Goal: Communication & Community: Participate in discussion

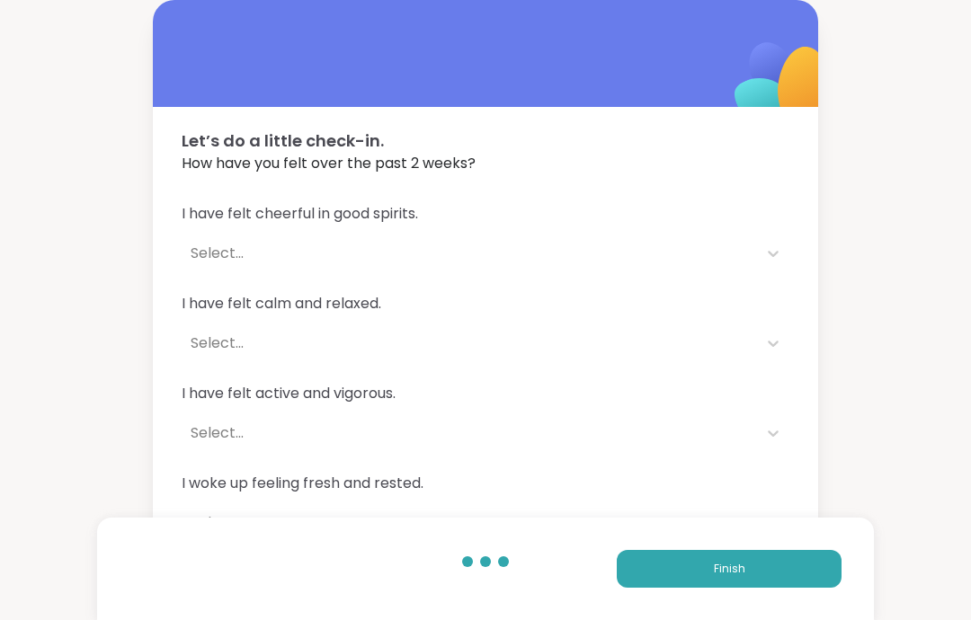
click at [813, 603] on div "Finish" at bounding box center [485, 569] width 777 height 102
click at [795, 571] on button "Finish" at bounding box center [729, 569] width 225 height 38
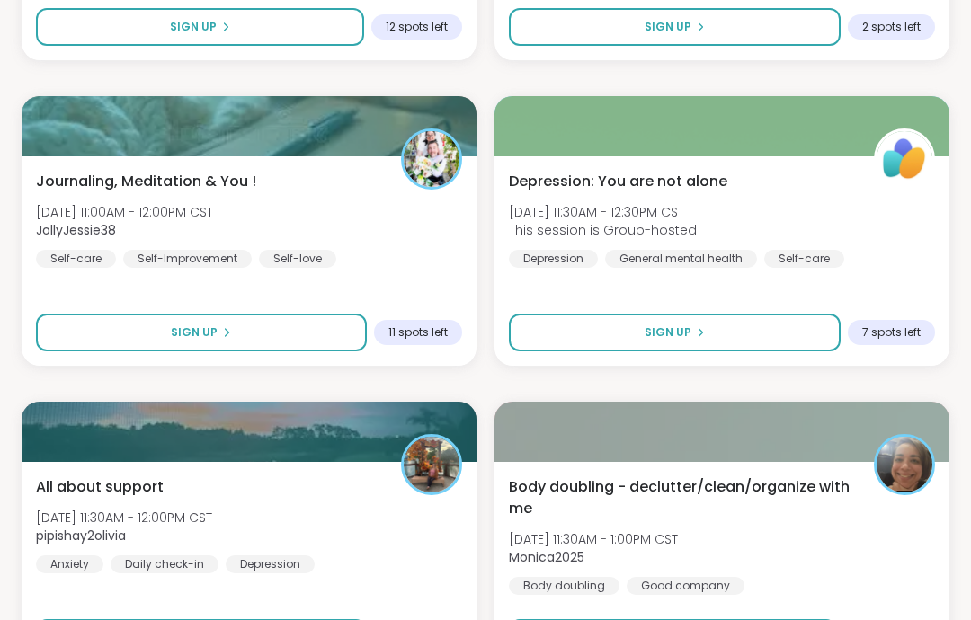
scroll to position [1767, 0]
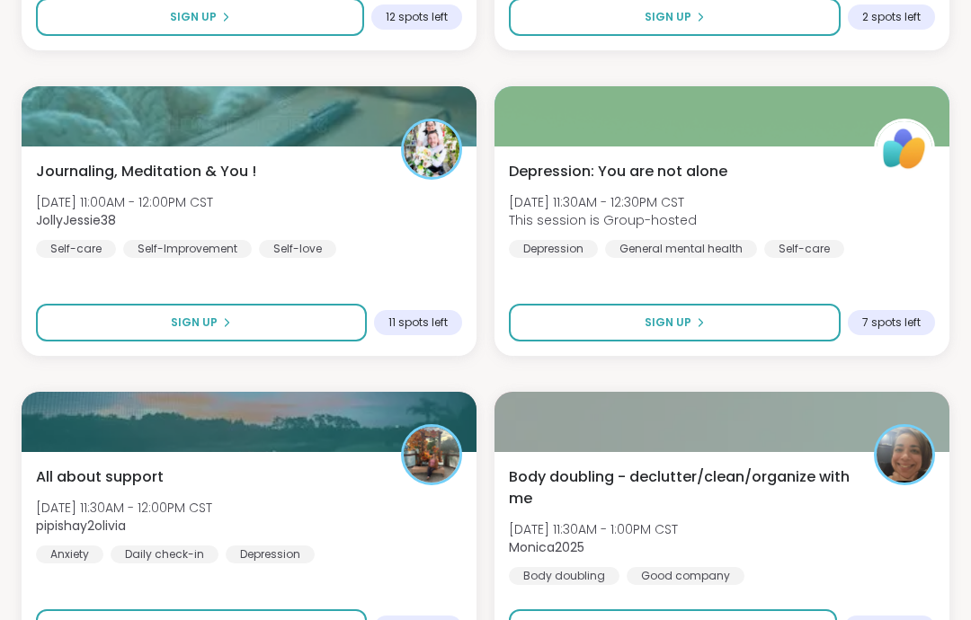
click at [867, 564] on div "Body doubling - declutter/clean/organize with me Wed, Oct 08 | 11:30AM - 1:00PM…" at bounding box center [722, 526] width 426 height 119
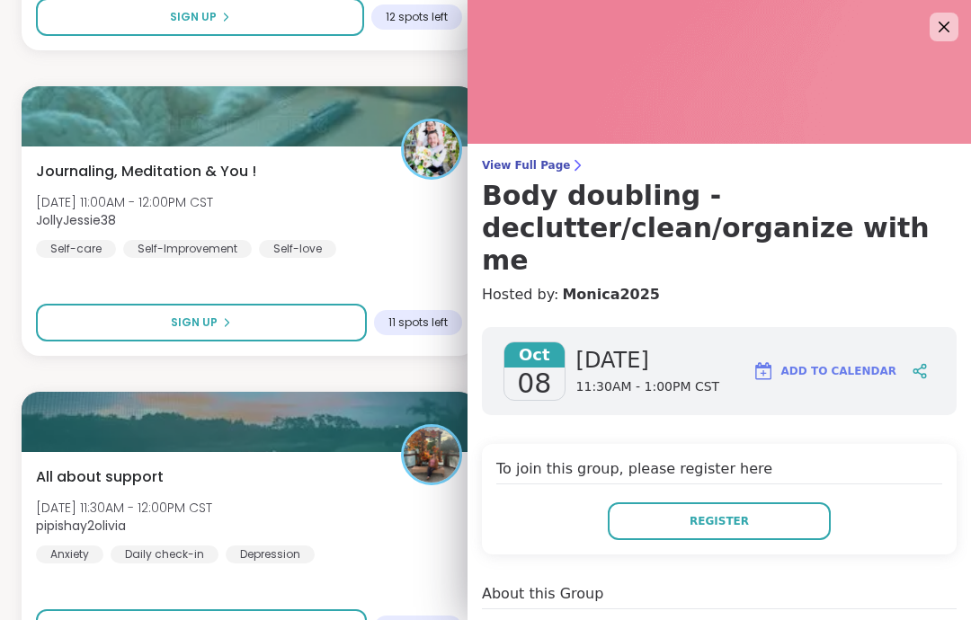
scroll to position [0, 0]
click at [950, 25] on icon at bounding box center [944, 27] width 22 height 22
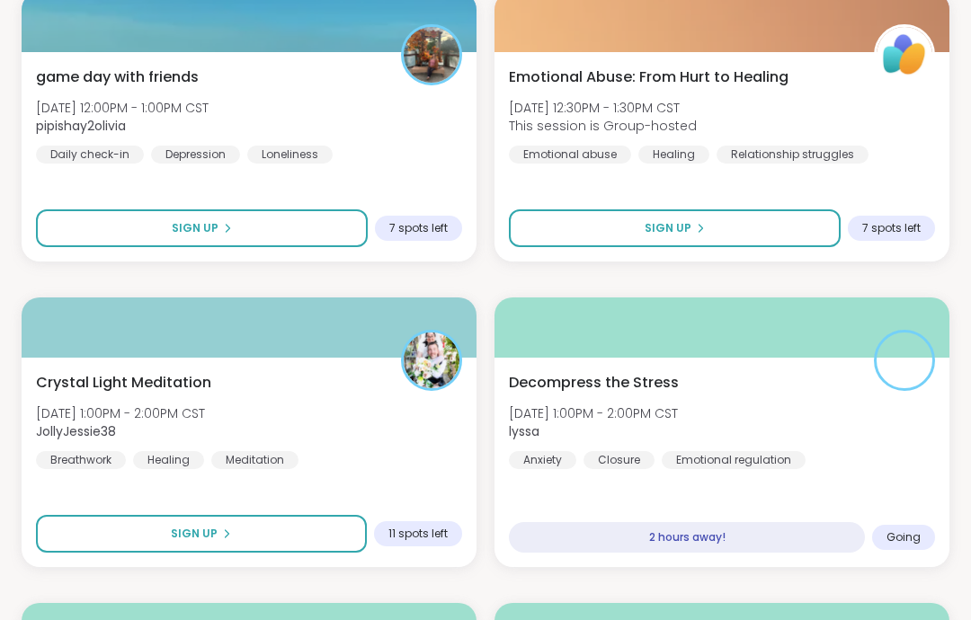
scroll to position [3085, 0]
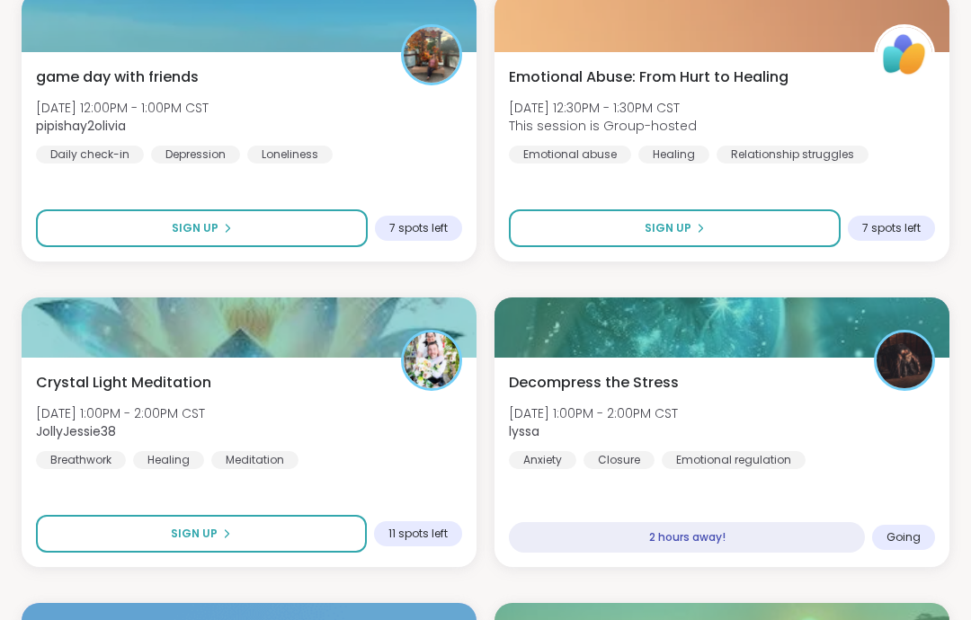
click at [910, 497] on div "Decompress the Stress Wed, Oct 08 | 1:00PM - 2:00PM CST lyssa Anxiety Closure E…" at bounding box center [721, 462] width 455 height 209
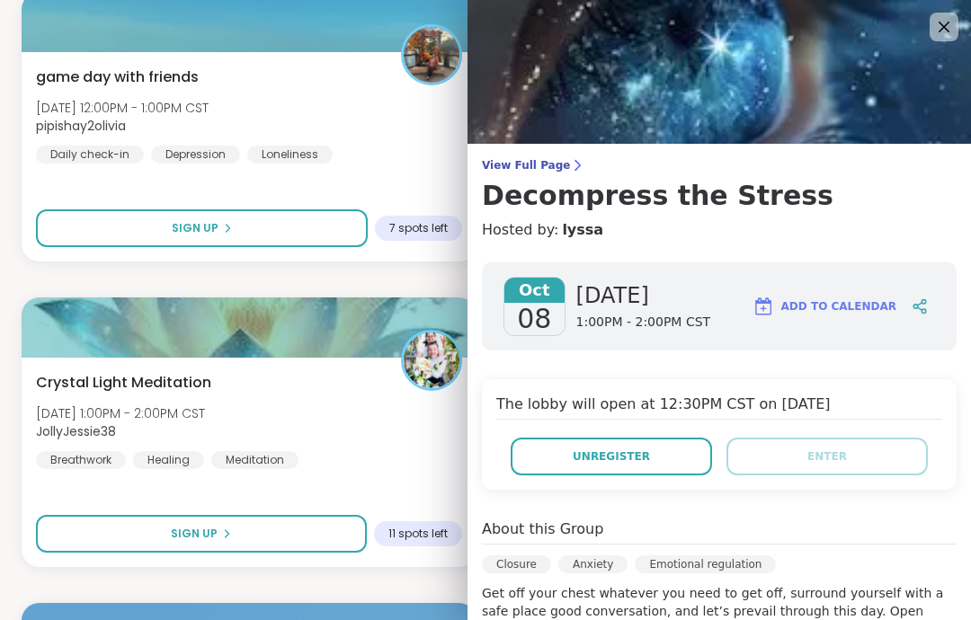
scroll to position [0, 0]
click at [947, 26] on icon at bounding box center [944, 27] width 22 height 22
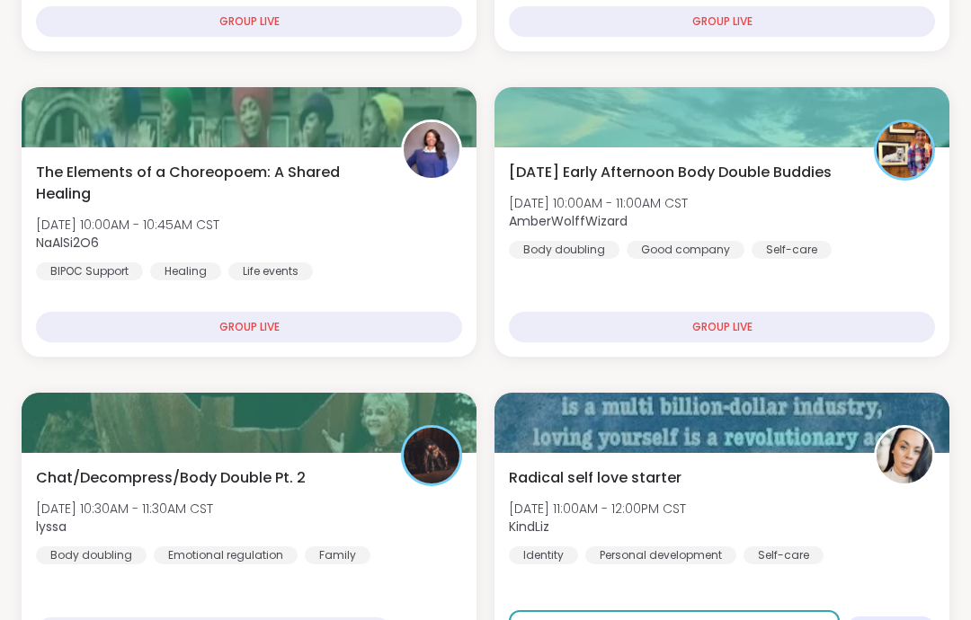
scroll to position [566, 0]
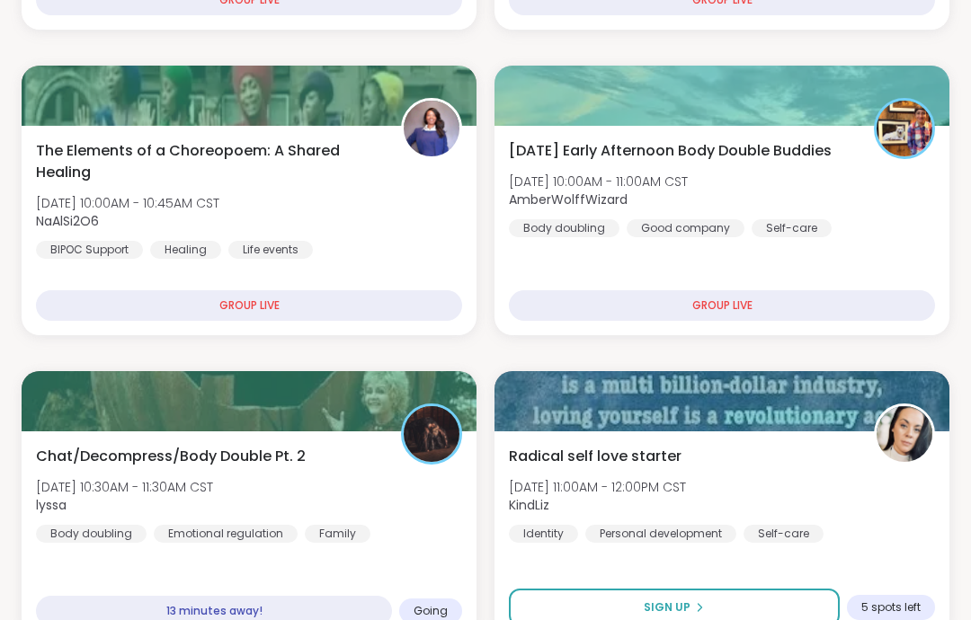
click at [304, 519] on div "Chat/Decompress/Body Double Pt. 2 Wed, Oct 08 | 10:30AM - 11:30AM CST lyssa Bod…" at bounding box center [249, 494] width 426 height 97
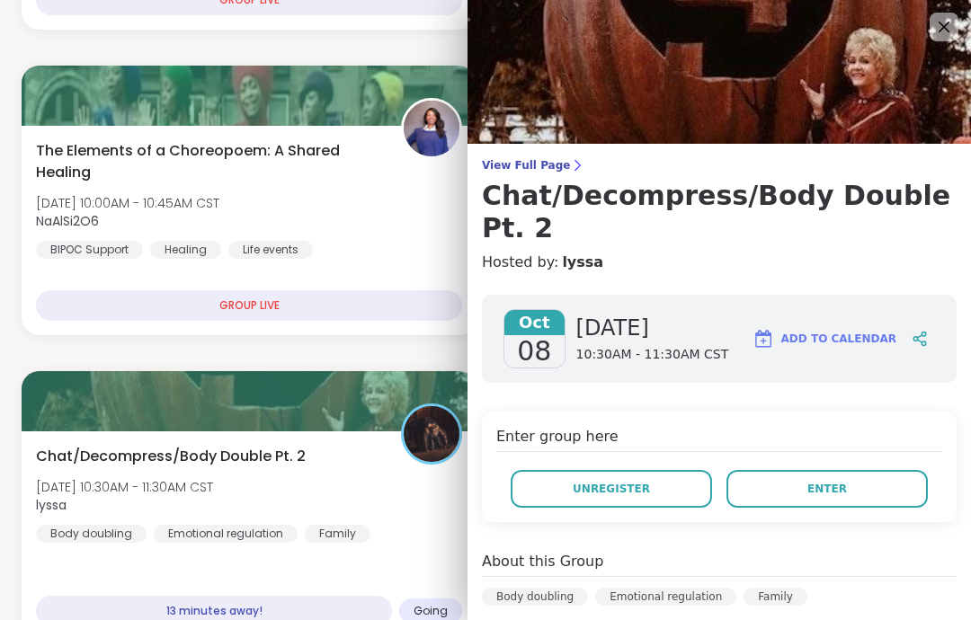
scroll to position [638, 0]
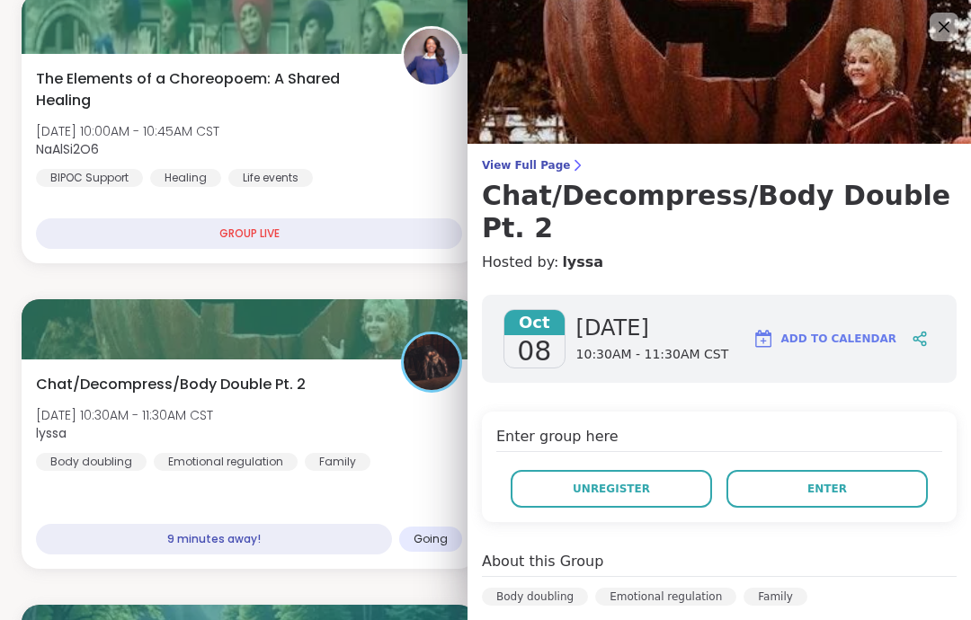
click at [873, 470] on button "Enter" at bounding box center [826, 489] width 201 height 38
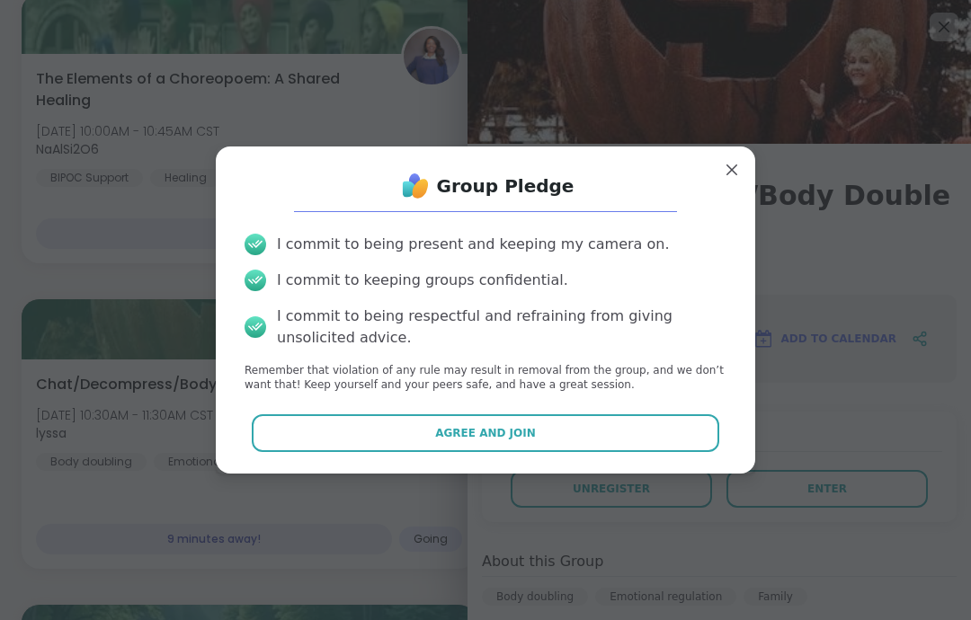
click at [680, 449] on button "Agree and Join" at bounding box center [486, 433] width 468 height 38
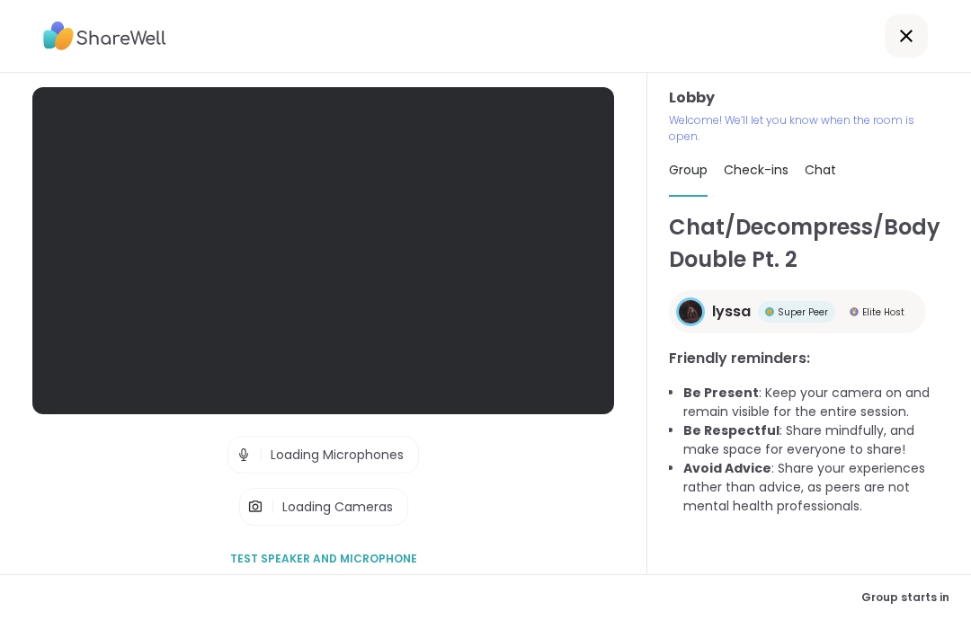
scroll to position [72, 0]
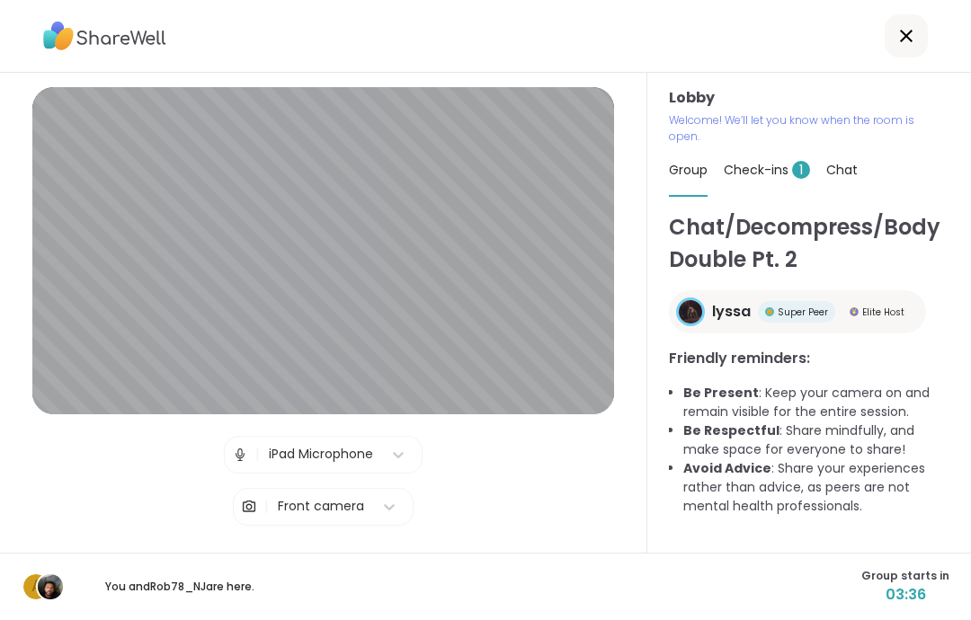
click at [779, 161] on span "Check-ins 1" at bounding box center [767, 170] width 86 height 18
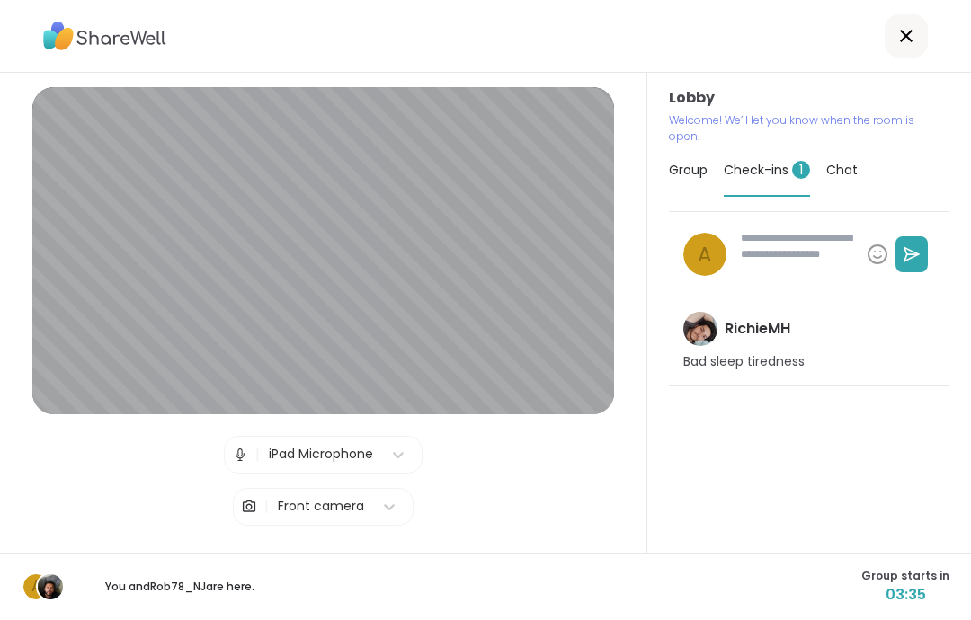
type textarea "*"
click at [707, 145] on div "Group" at bounding box center [688, 170] width 39 height 50
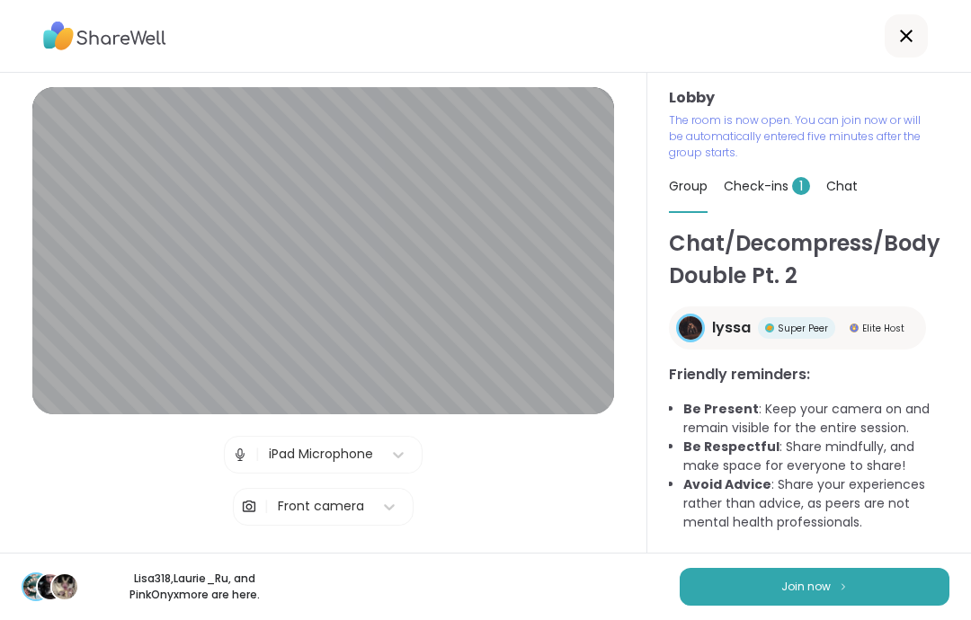
click at [881, 582] on button "Join now" at bounding box center [815, 587] width 270 height 38
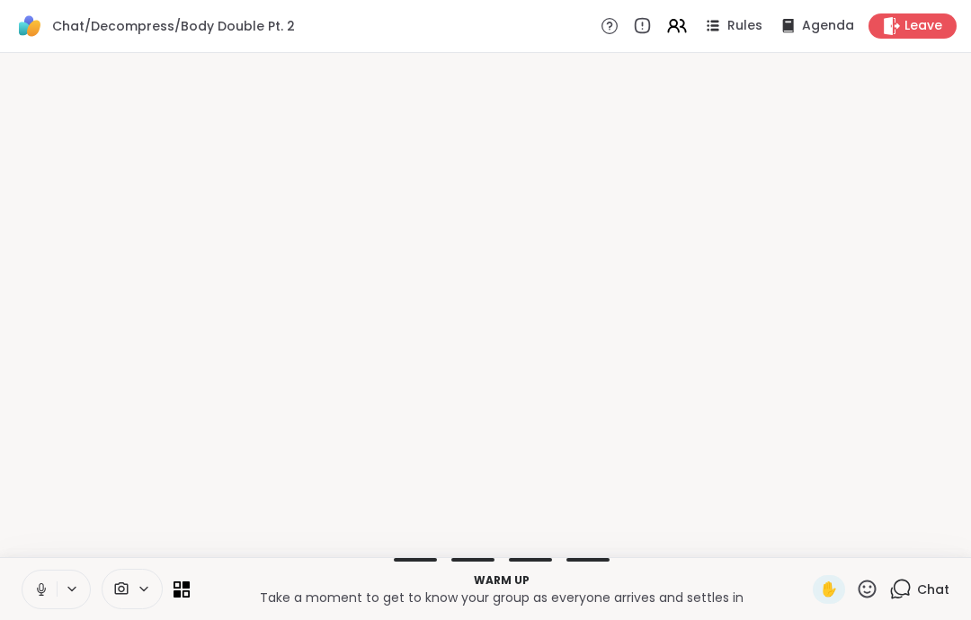
scroll to position [0, 0]
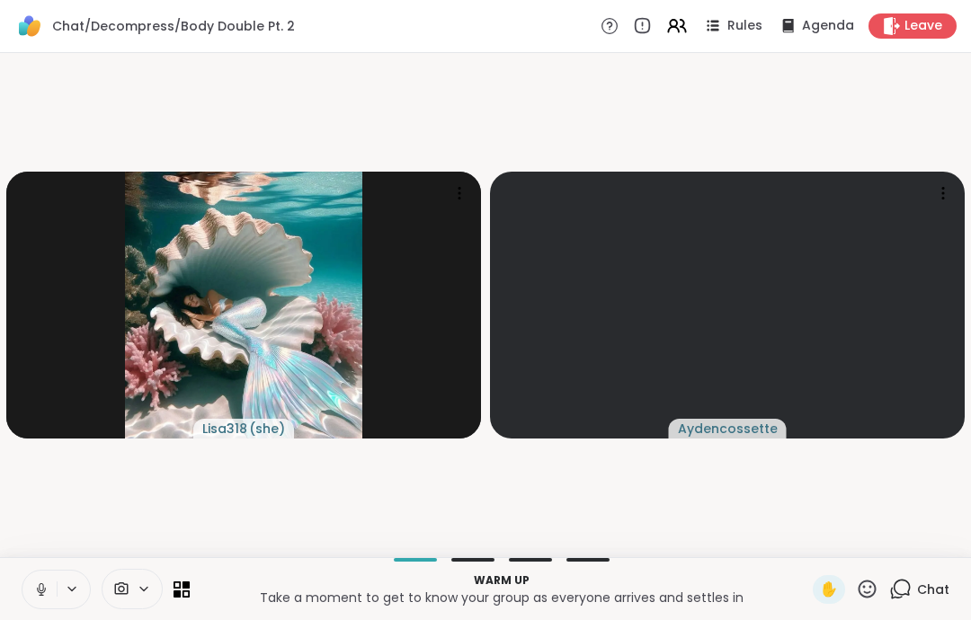
click at [44, 586] on icon at bounding box center [41, 590] width 16 height 16
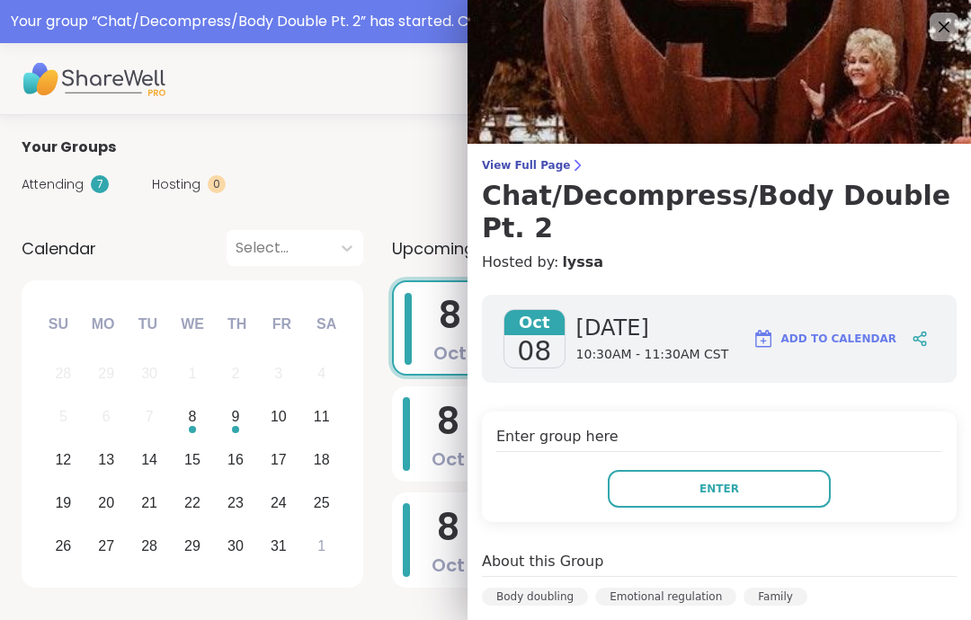
click at [751, 470] on button "Enter" at bounding box center [719, 489] width 223 height 38
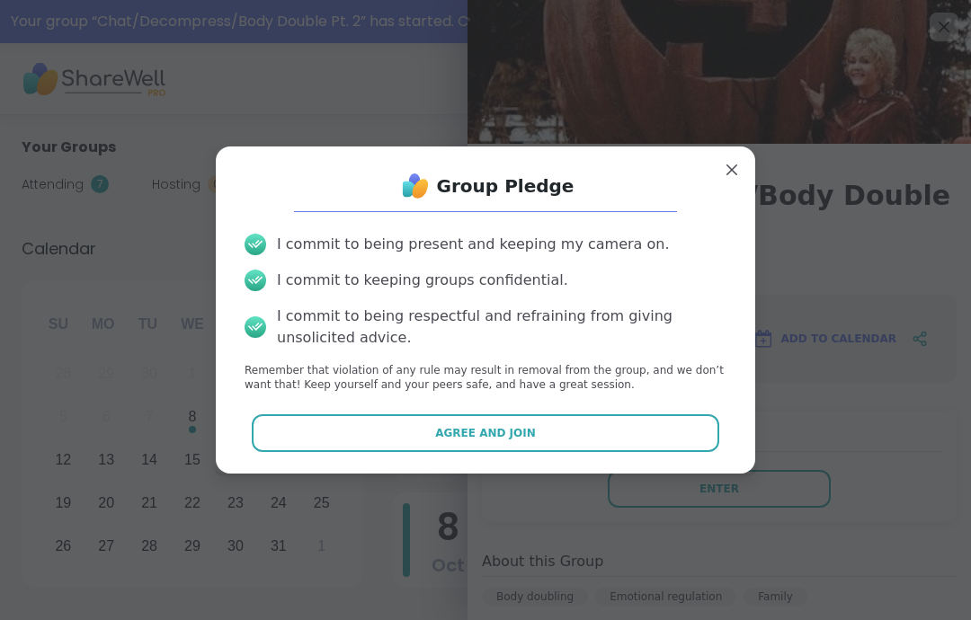
scroll to position [20, 0]
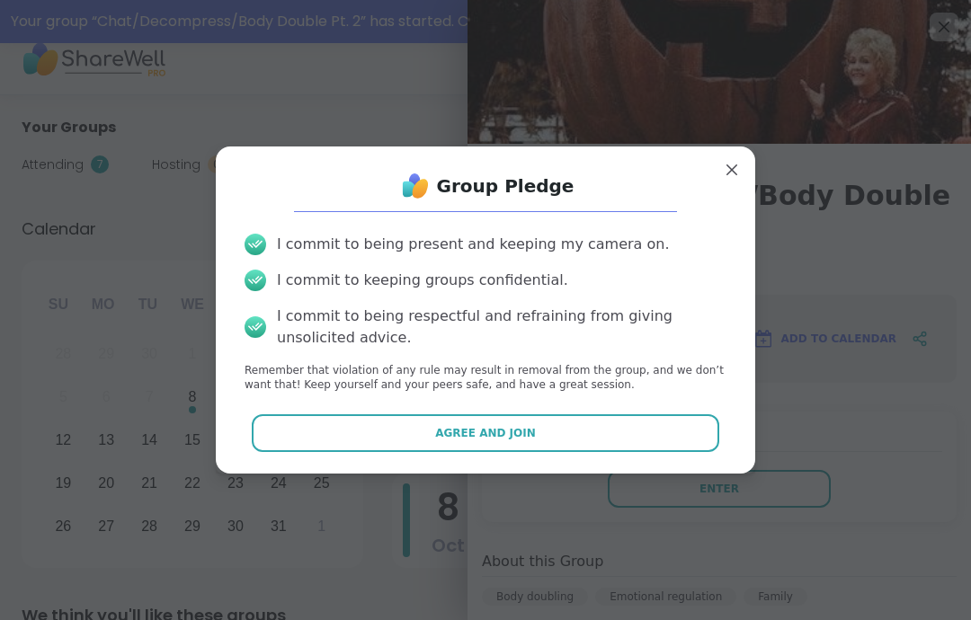
click at [677, 452] on button "Agree and Join" at bounding box center [486, 433] width 468 height 38
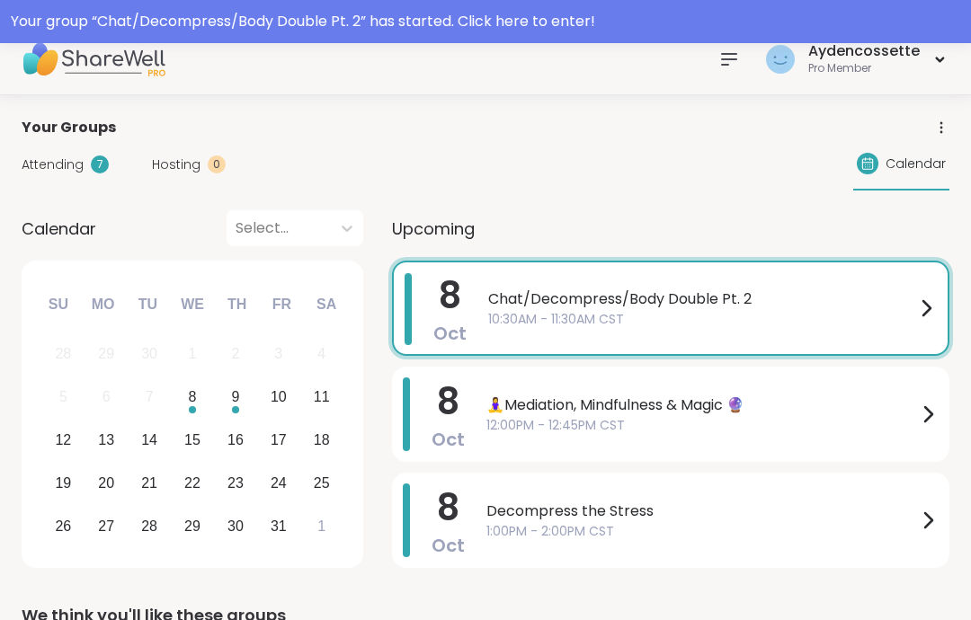
scroll to position [0, 0]
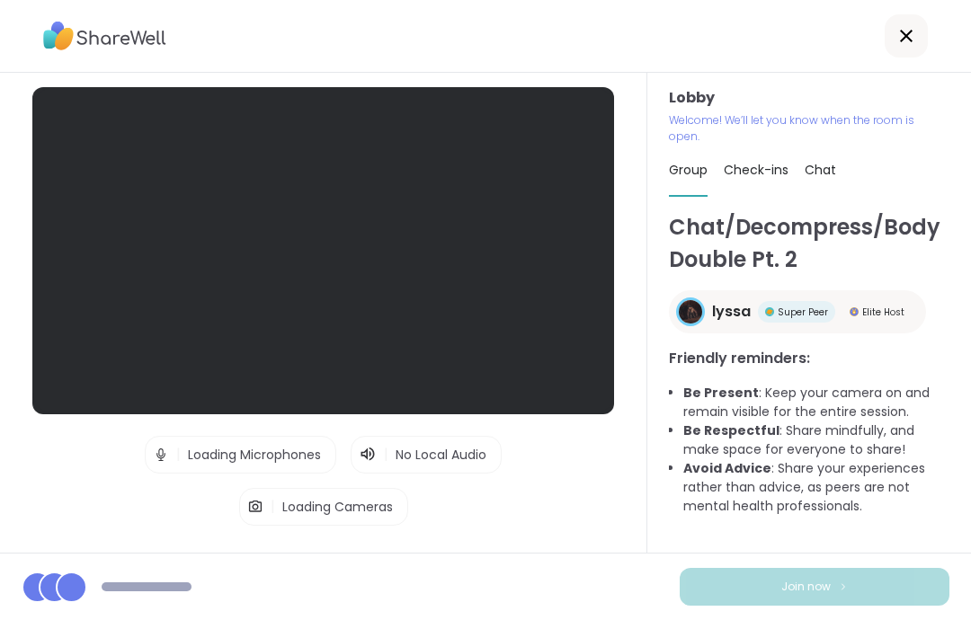
click at [584, 303] on div at bounding box center [323, 250] width 582 height 327
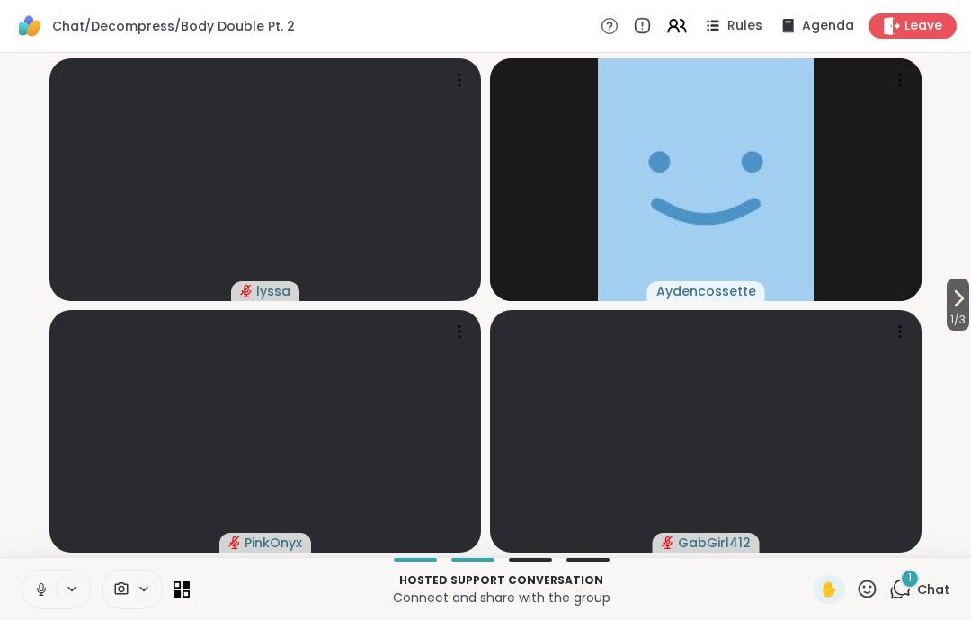
click at [33, 591] on icon at bounding box center [41, 590] width 16 height 16
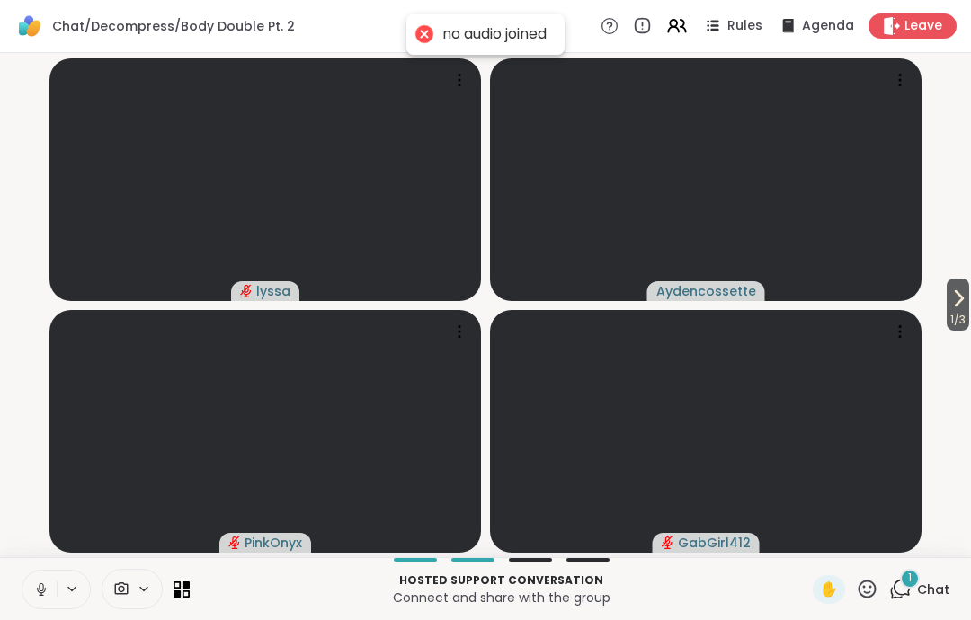
click at [32, 588] on button at bounding box center [39, 590] width 34 height 38
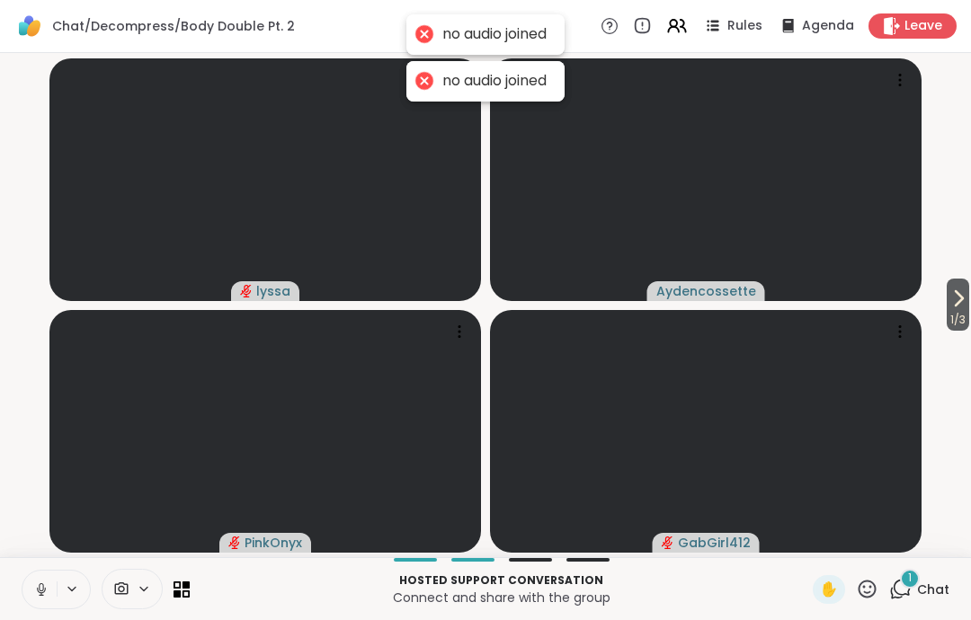
click at [38, 591] on icon at bounding box center [41, 589] width 9 height 5
click at [35, 583] on icon at bounding box center [41, 590] width 16 height 16
click at [40, 601] on button at bounding box center [39, 590] width 34 height 38
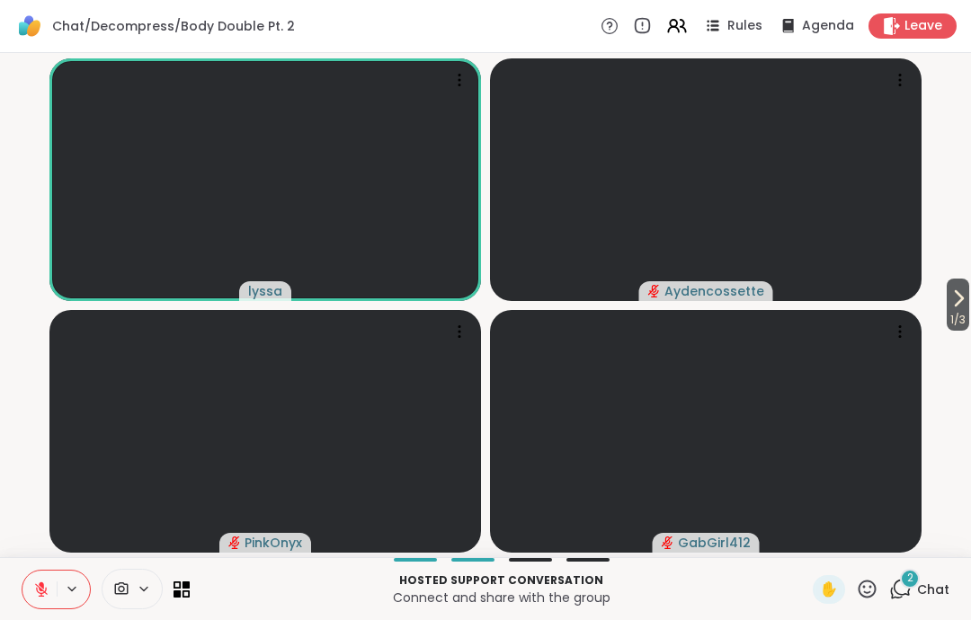
click at [31, 588] on button at bounding box center [39, 590] width 34 height 38
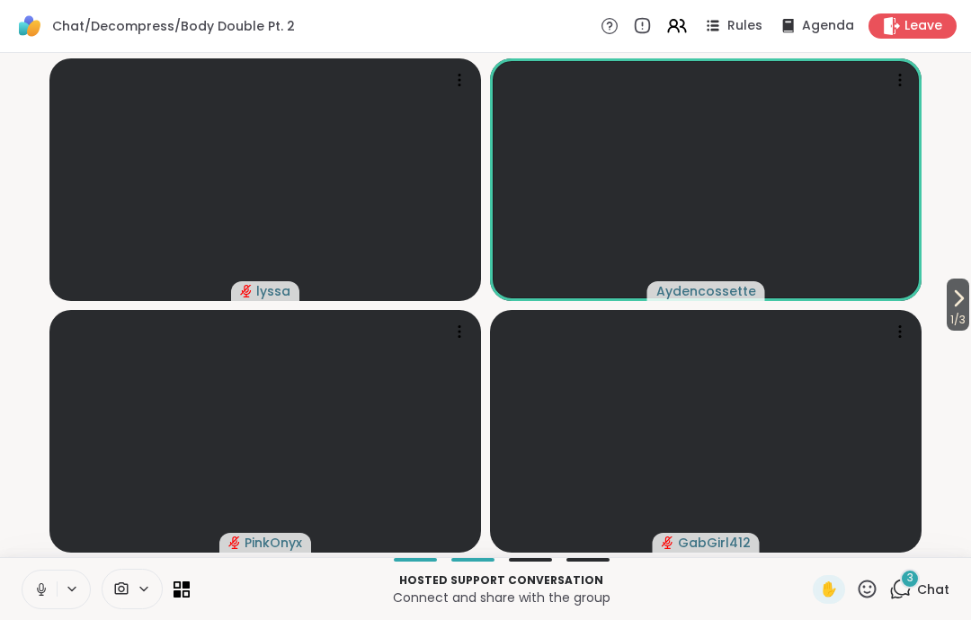
click at [31, 591] on button at bounding box center [39, 590] width 34 height 38
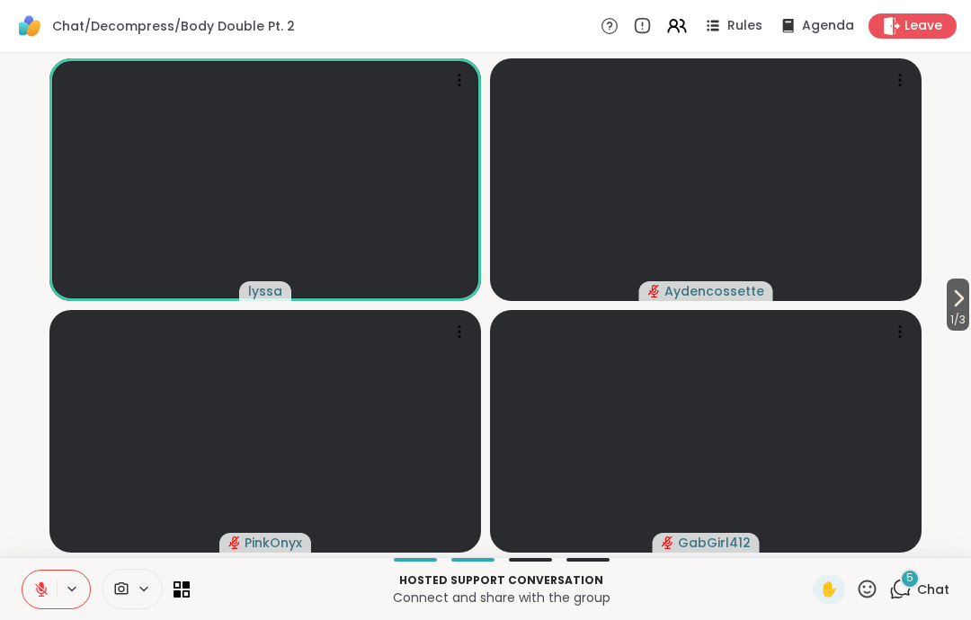
click at [34, 603] on button at bounding box center [39, 590] width 34 height 38
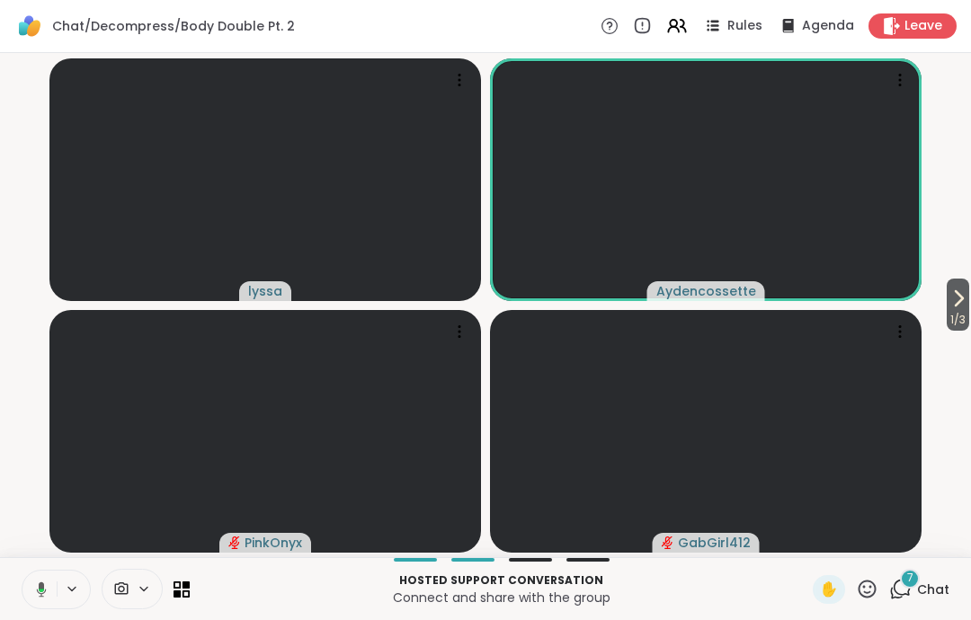
click at [35, 596] on icon at bounding box center [39, 590] width 16 height 16
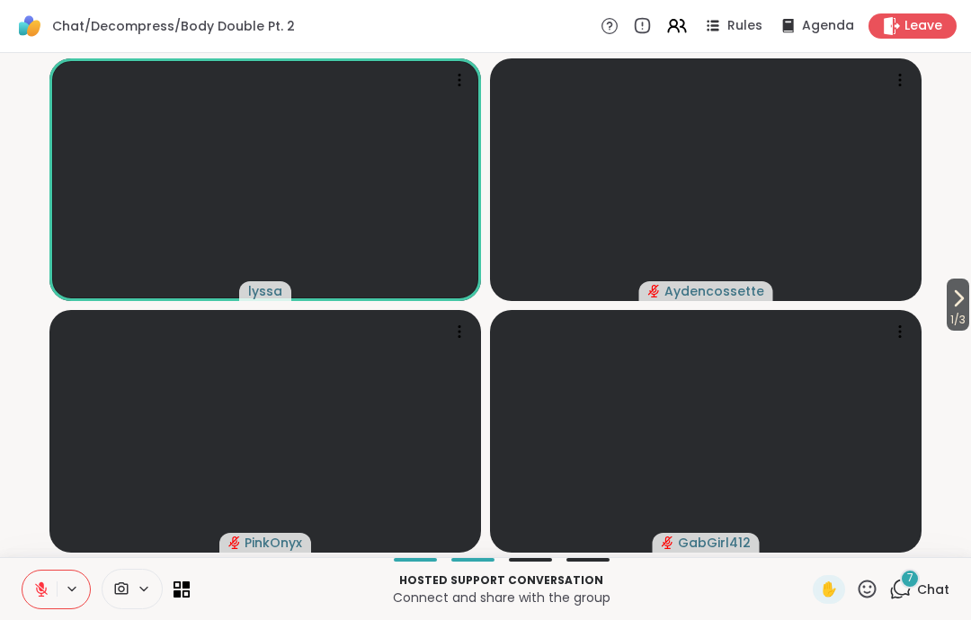
click at [39, 591] on icon at bounding box center [41, 590] width 16 height 16
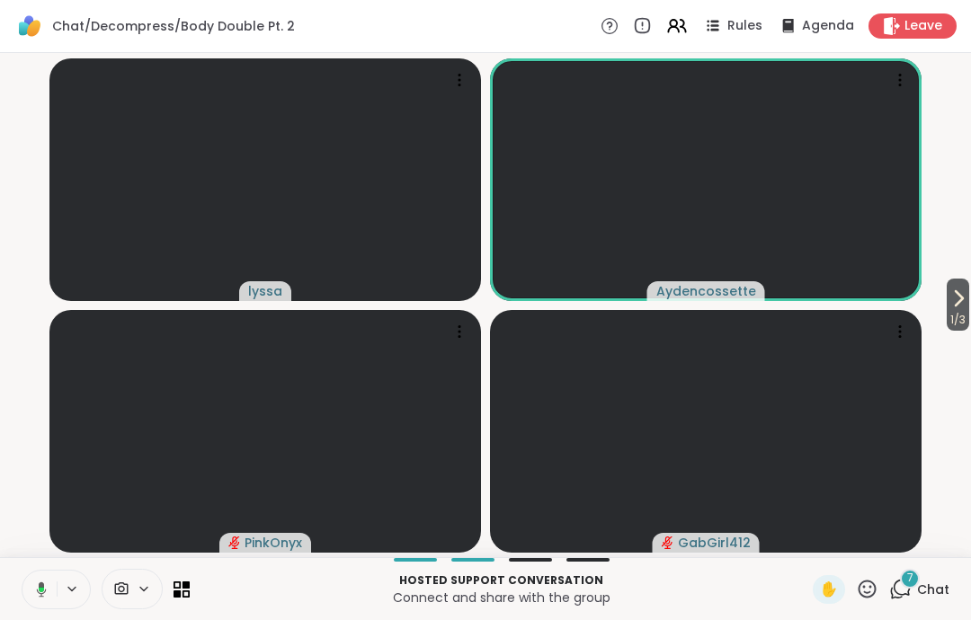
click at [31, 585] on button at bounding box center [38, 590] width 37 height 38
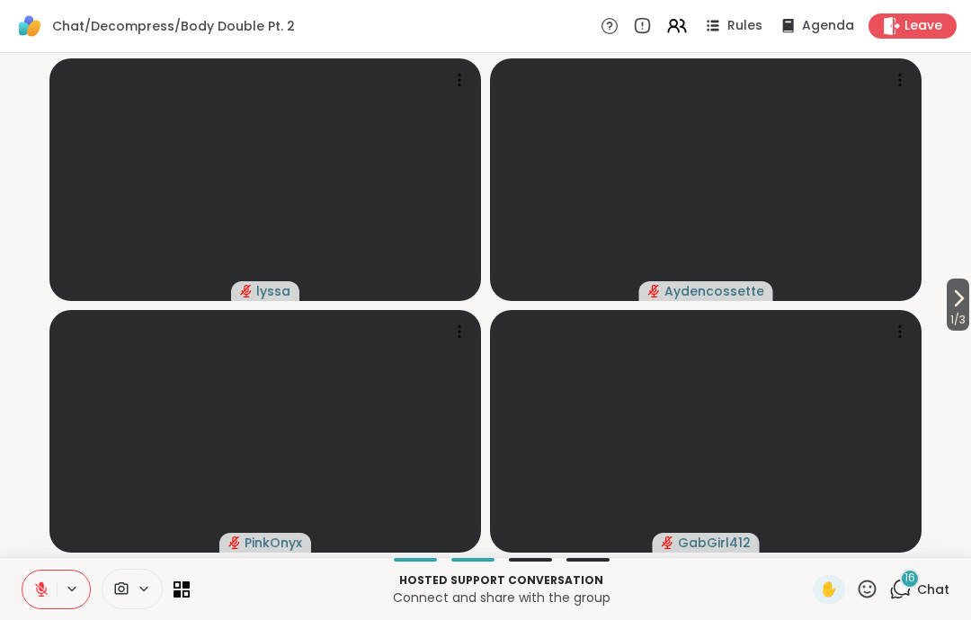
click at [967, 298] on button "1 / 3" at bounding box center [958, 305] width 22 height 52
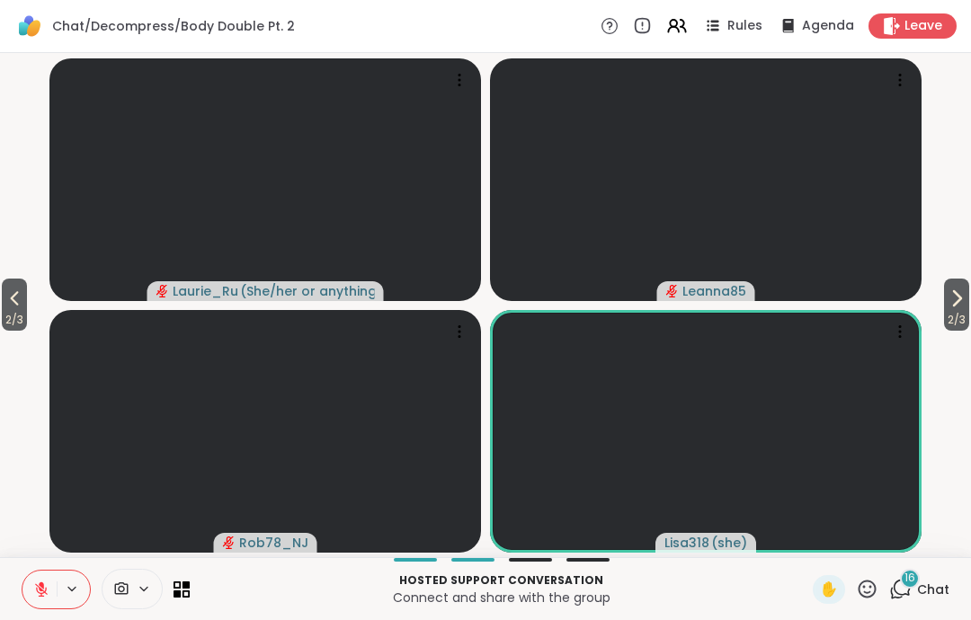
click at [961, 349] on div "2 / 3 2 / 3 [PERSON_NAME] ( She/her or anything else ) Leanna85 Rob78_NJ Lisa31…" at bounding box center [485, 305] width 971 height 504
click at [960, 318] on span "2 / 3" at bounding box center [956, 320] width 25 height 22
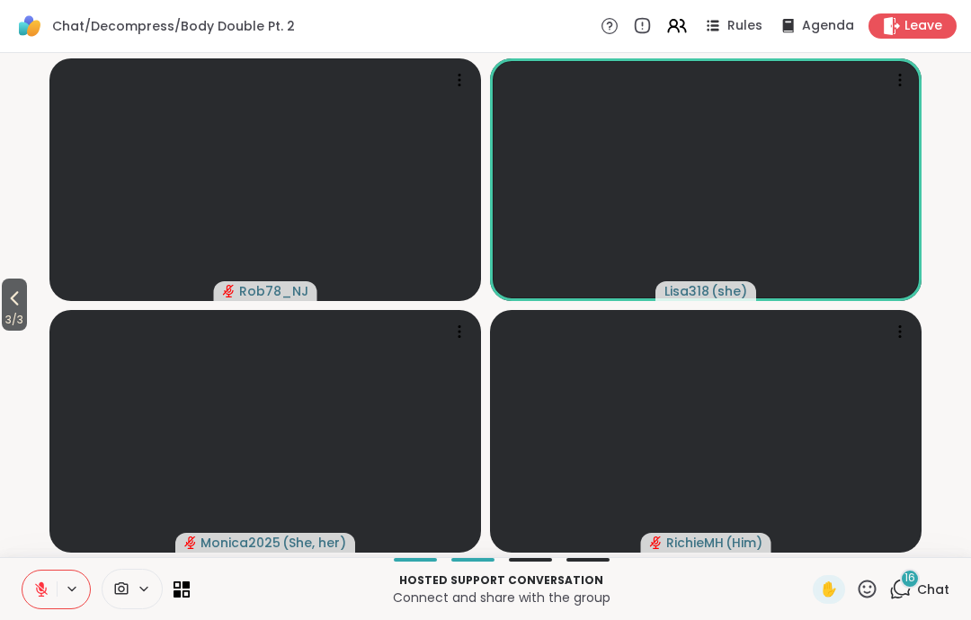
click at [42, 324] on video-player-container "3 / 3 Rob78_NJ Lisa318 ( she ) Monica2025 ( She, her ) [PERSON_NAME] ( Him )" at bounding box center [485, 305] width 949 height 490
click at [27, 316] on span "3 / 3" at bounding box center [14, 320] width 25 height 22
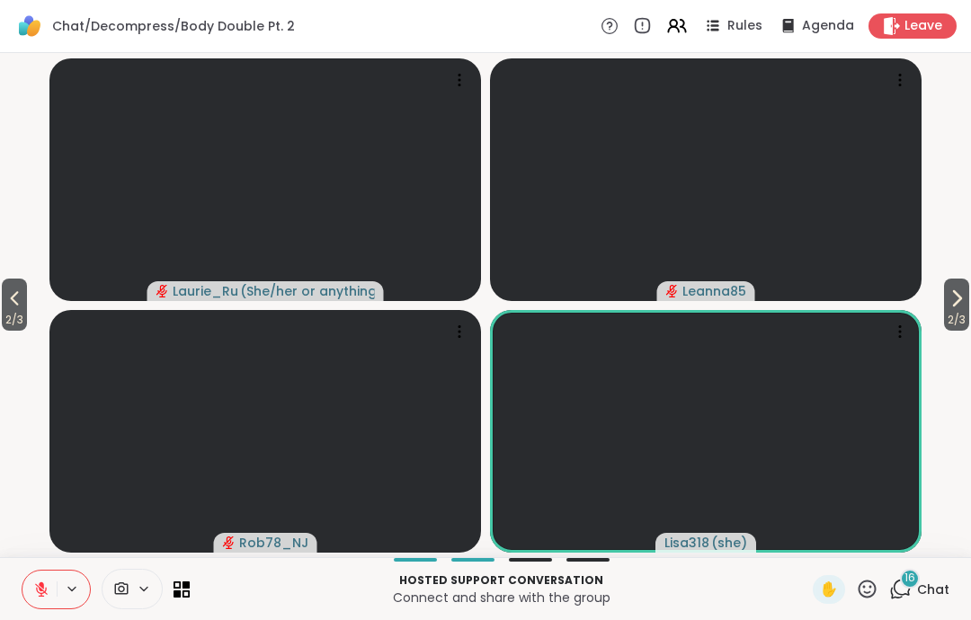
click at [27, 316] on span "2 / 3" at bounding box center [14, 320] width 25 height 22
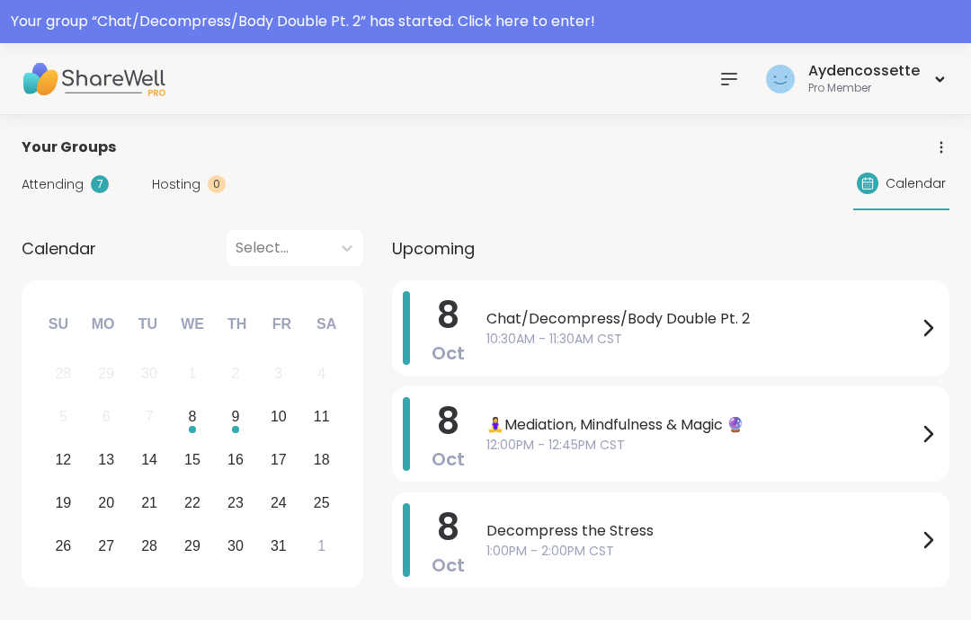
click at [796, 21] on div "Your group “ Chat/Decompress/Body Double Pt. 2 ” has started. Click here to ent…" at bounding box center [485, 22] width 949 height 22
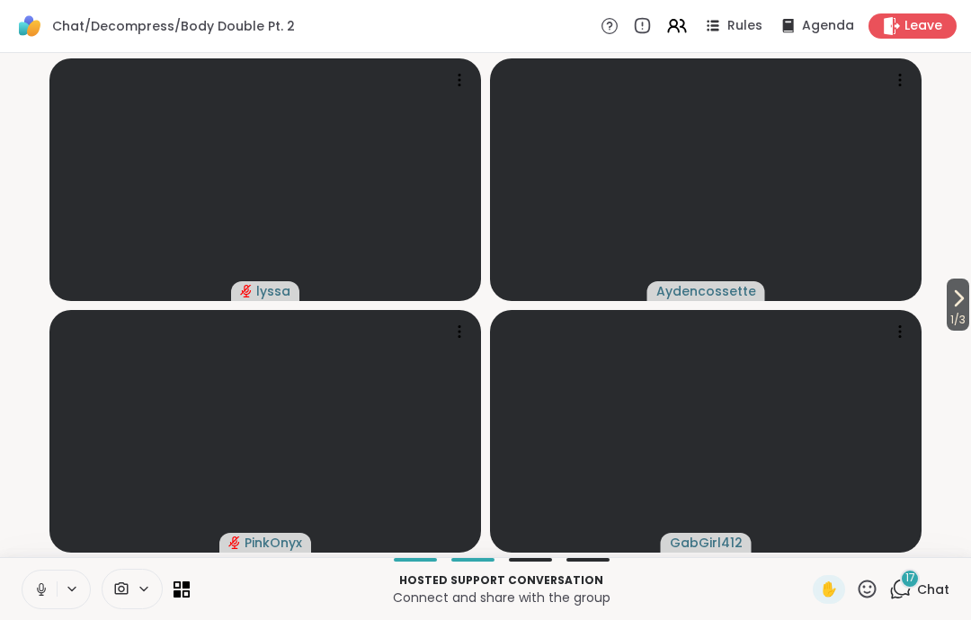
click at [55, 571] on button at bounding box center [39, 590] width 34 height 38
click at [41, 574] on button at bounding box center [39, 590] width 34 height 38
click at [41, 584] on icon at bounding box center [41, 585] width 5 height 7
click at [34, 585] on icon at bounding box center [41, 590] width 16 height 16
